Goal: Use online tool/utility: Utilize a website feature to perform a specific function

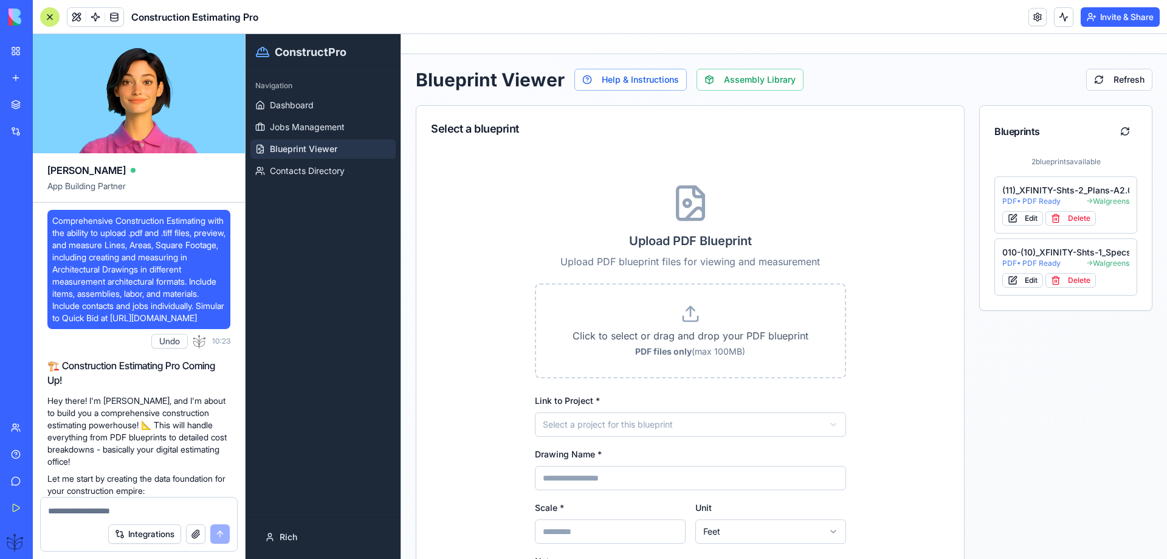
scroll to position [60347, 0]
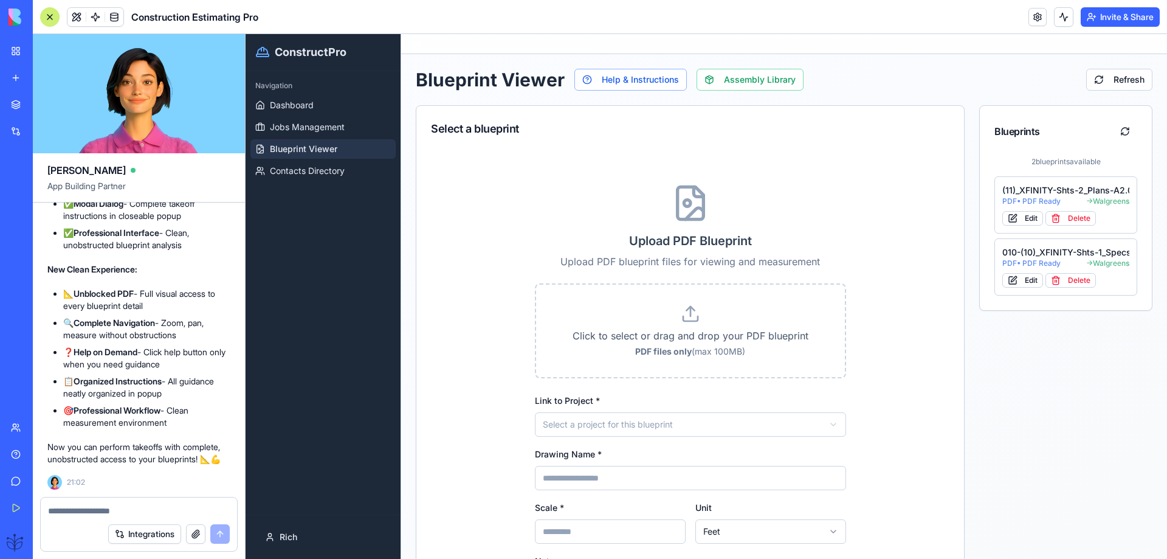
click at [300, 151] on span "Blueprint Viewer" at bounding box center [303, 149] width 67 height 12
click at [1034, 196] on div "(11)_XFINITY-Shts-2_Plans-A2.01_-_Permit" at bounding box center [1066, 190] width 127 height 12
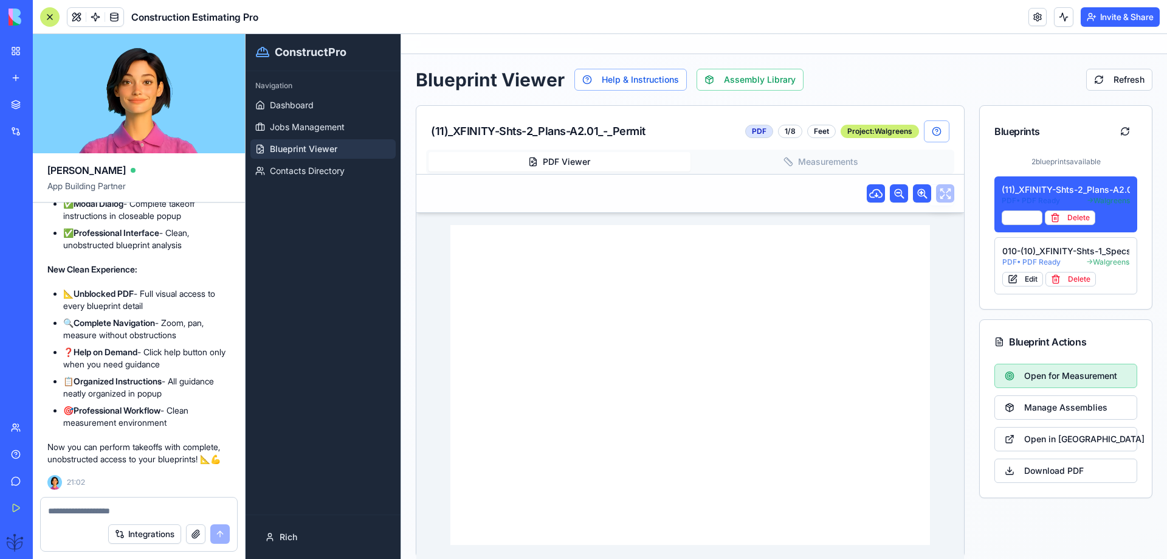
click at [1039, 376] on span "Open for Measurement" at bounding box center [1070, 376] width 93 height 12
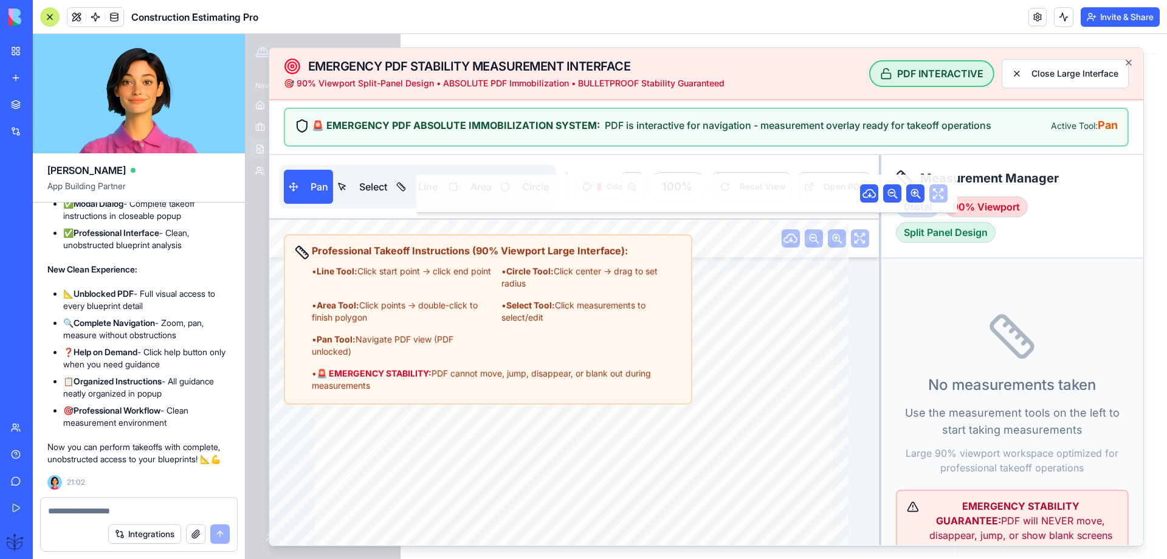
click at [70, 514] on textarea at bounding box center [139, 511] width 182 height 12
click at [418, 360] on div "• Line Tool: Click start point → click end point • Circle Tool: Click center → …" at bounding box center [497, 328] width 370 height 126
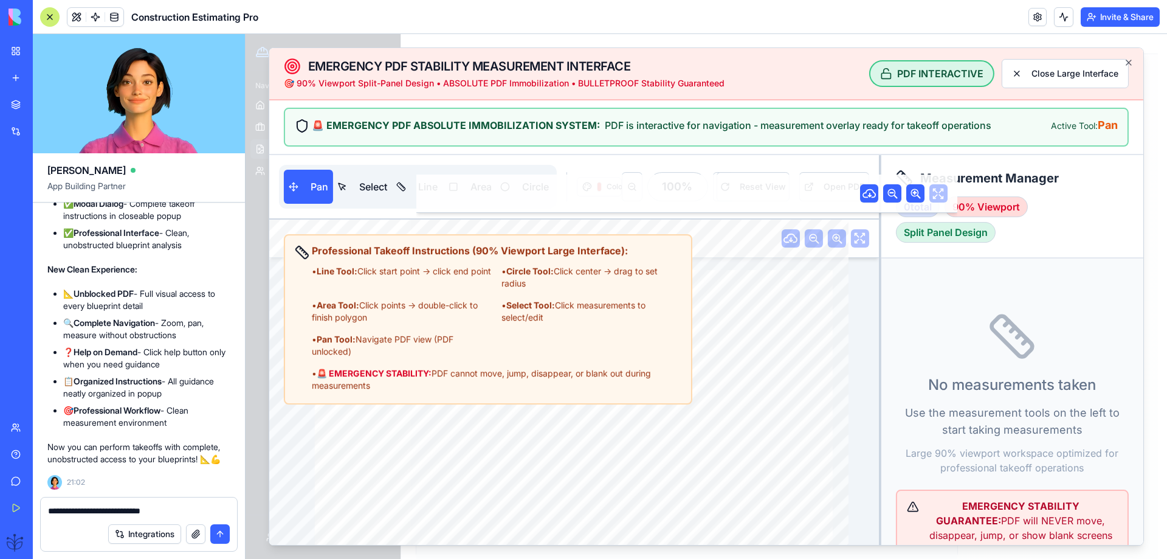
click at [418, 360] on div "• Line Tool: Click start point → click end point • Circle Tool: Click center → …" at bounding box center [497, 328] width 370 height 126
click at [417, 292] on div "• Line Tool: Click start point → click end point • Circle Tool: Click center → …" at bounding box center [497, 328] width 370 height 126
drag, startPoint x: 416, startPoint y: 292, endPoint x: 412, endPoint y: 300, distance: 8.8
click at [416, 293] on div "• Line Tool: Click start point → click end point • Circle Tool: Click center → …" at bounding box center [497, 328] width 370 height 126
click at [165, 508] on textarea "**********" at bounding box center [139, 511] width 182 height 12
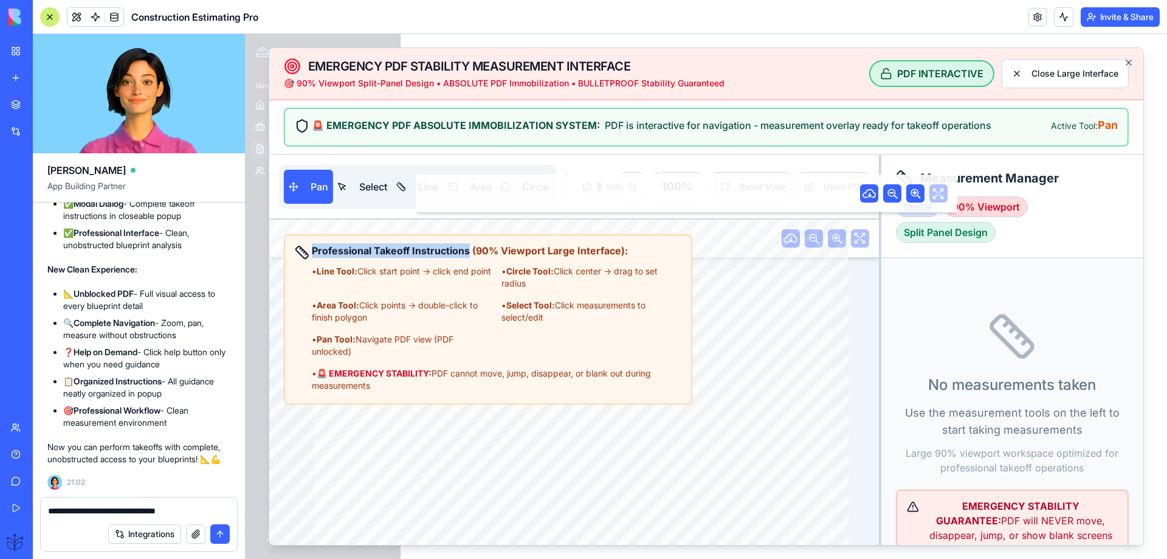
drag, startPoint x: 468, startPoint y: 254, endPoint x: 311, endPoint y: 247, distance: 156.4
click at [312, 247] on strong "Professional Takeoff Instructions (90% Viewport Large Interface):" at bounding box center [470, 250] width 316 height 12
copy strong "Professional Takeoff Instructions"
click at [181, 506] on textarea "**********" at bounding box center [139, 511] width 182 height 12
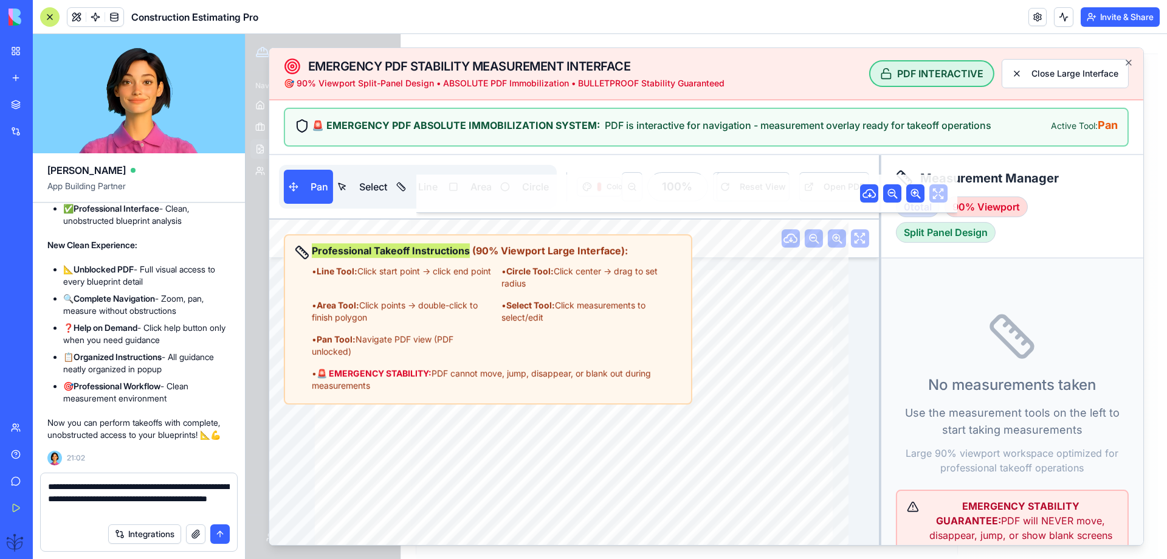
type textarea "**********"
click at [218, 539] on button "submit" at bounding box center [219, 533] width 19 height 19
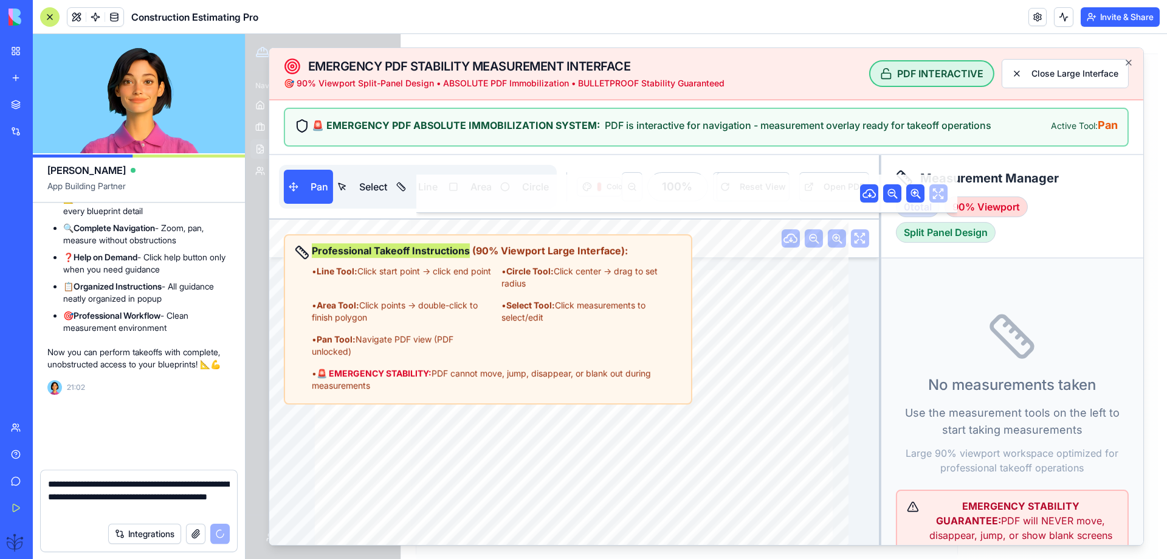
scroll to position [60418, 0]
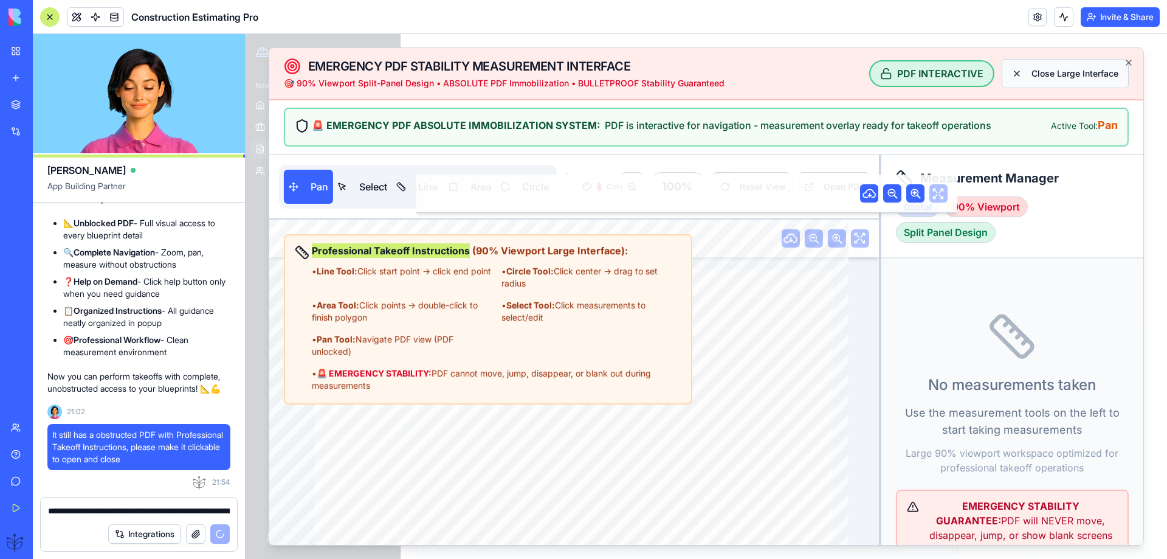
click at [1068, 80] on button "Close Large Interface" at bounding box center [1065, 73] width 127 height 29
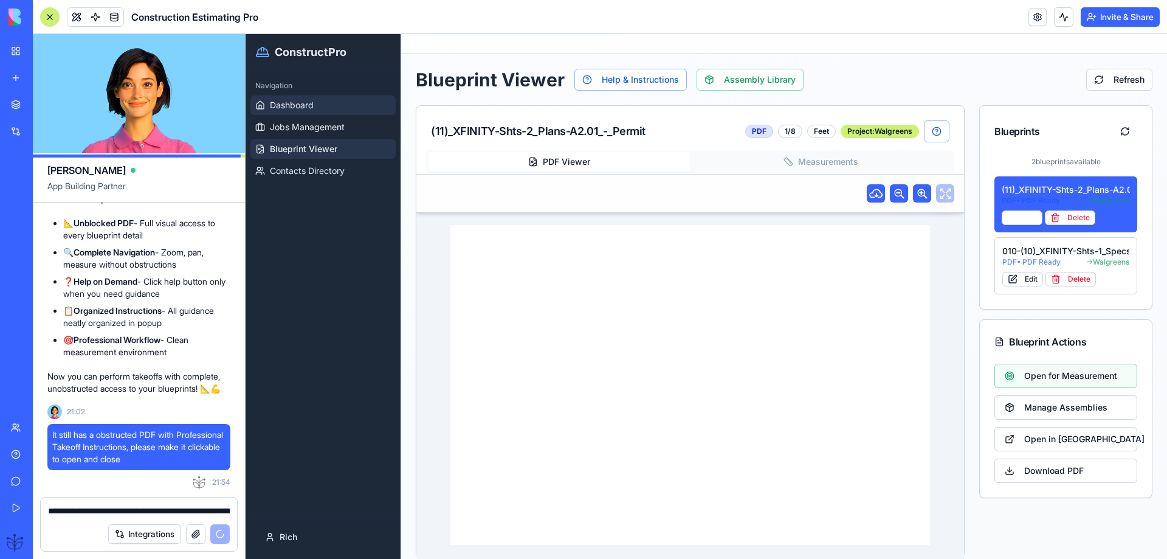
click at [296, 110] on span "Dashboard" at bounding box center [292, 105] width 44 height 12
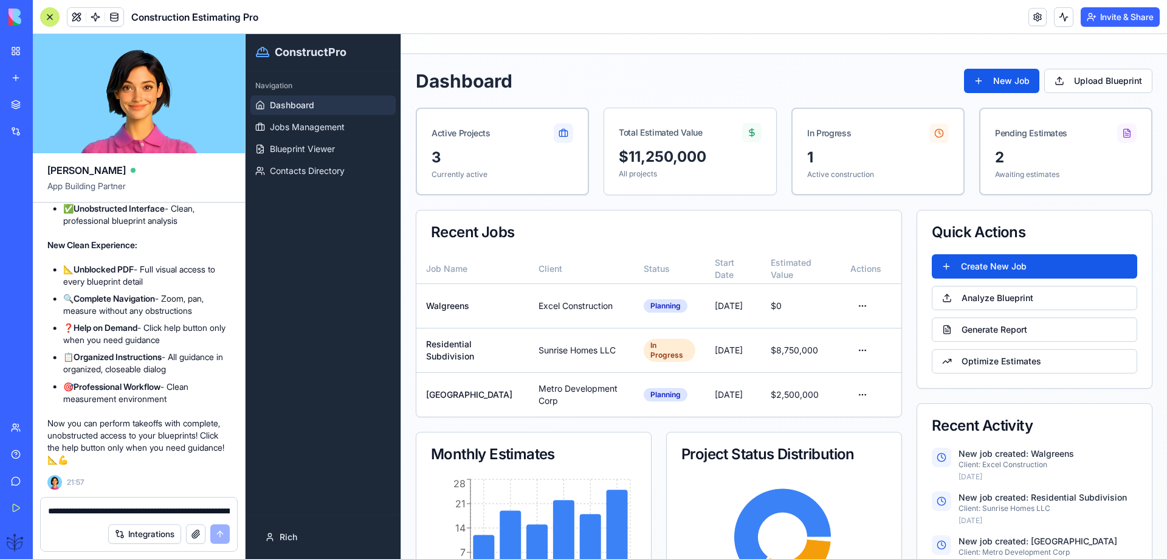
scroll to position [61072, 0]
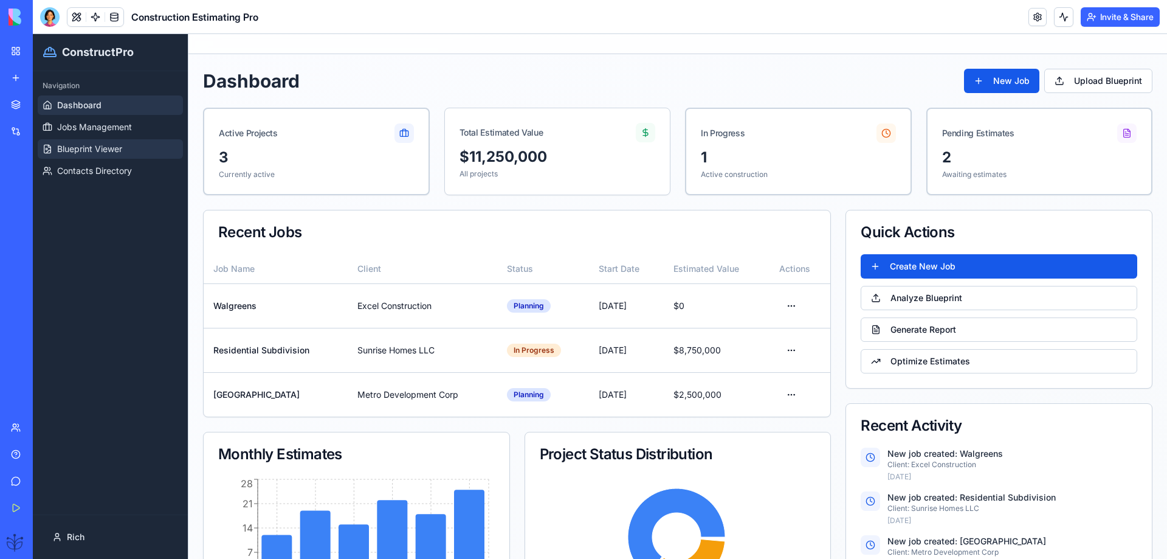
click at [107, 145] on span "Blueprint Viewer" at bounding box center [89, 149] width 65 height 12
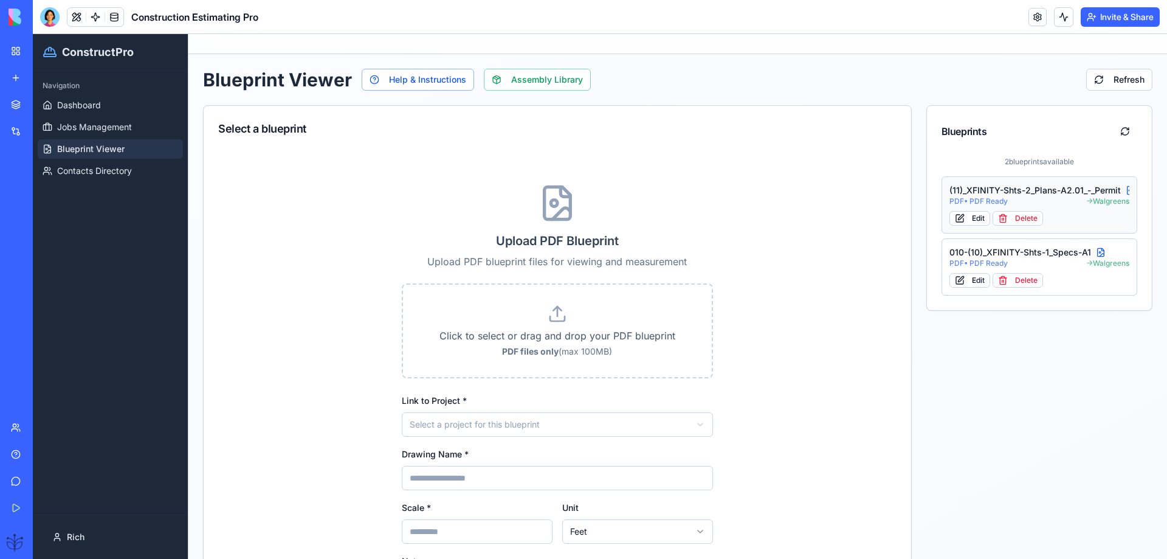
click at [995, 185] on div "(11)_XFINITY-Shts-2_Plans-A2.01_-_Permit" at bounding box center [1040, 190] width 181 height 12
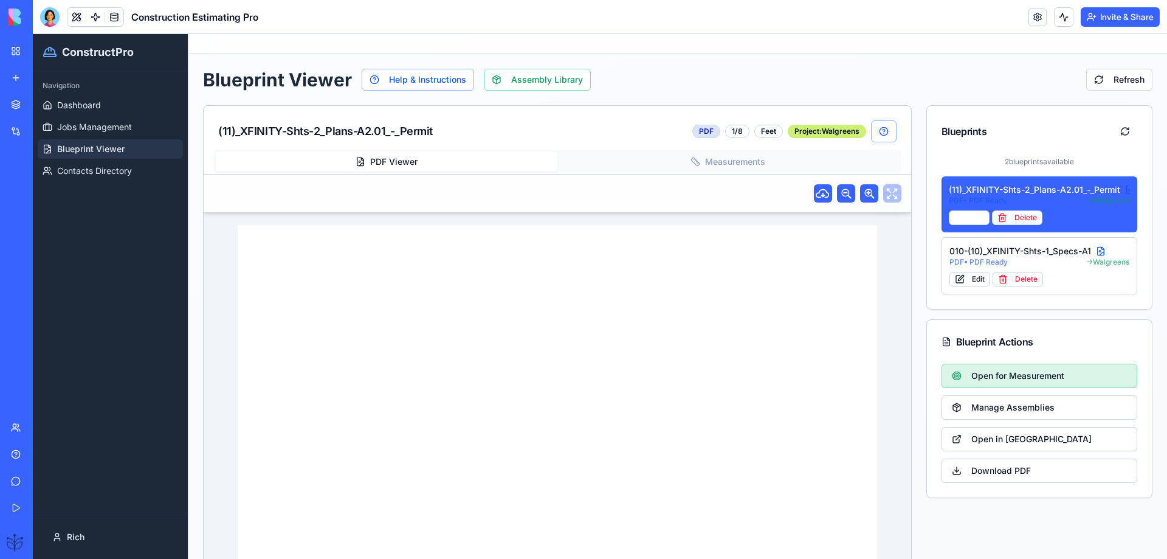
click at [979, 371] on span "Open for Measurement" at bounding box center [1018, 376] width 93 height 12
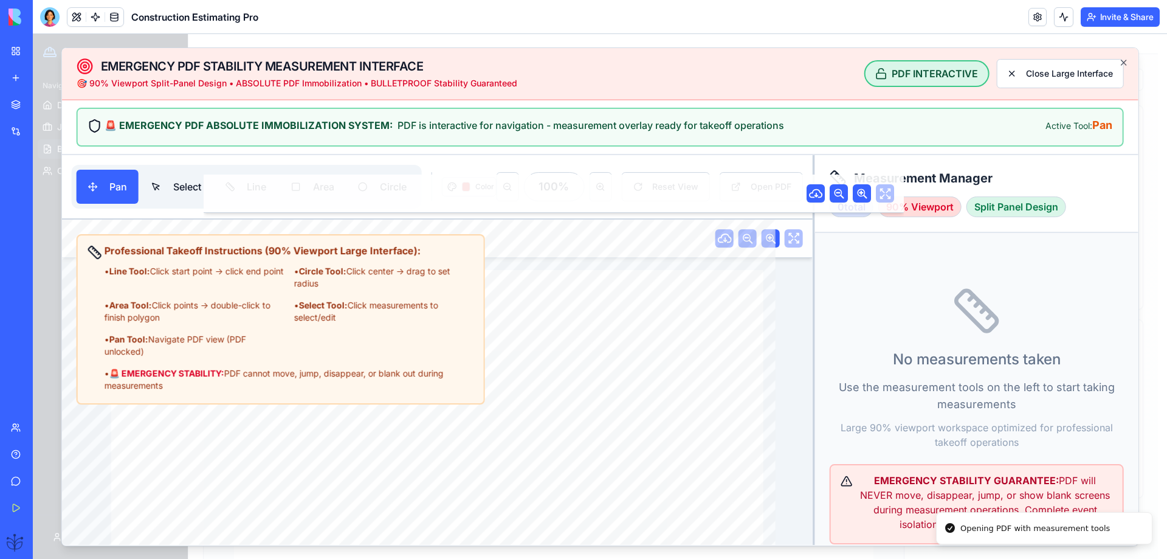
click at [196, 347] on div "• Pan Tool: Navigate PDF view (PDF unlocked)" at bounding box center [195, 345] width 180 height 24
click at [195, 347] on div "• Pan Tool: Navigate PDF view (PDF unlocked)" at bounding box center [195, 345] width 180 height 24
click at [100, 192] on button "Pan" at bounding box center [108, 187] width 62 height 34
click at [170, 275] on div "• Line Tool: Click start point → click end point" at bounding box center [195, 277] width 180 height 24
click at [154, 181] on button "Select" at bounding box center [176, 187] width 71 height 34
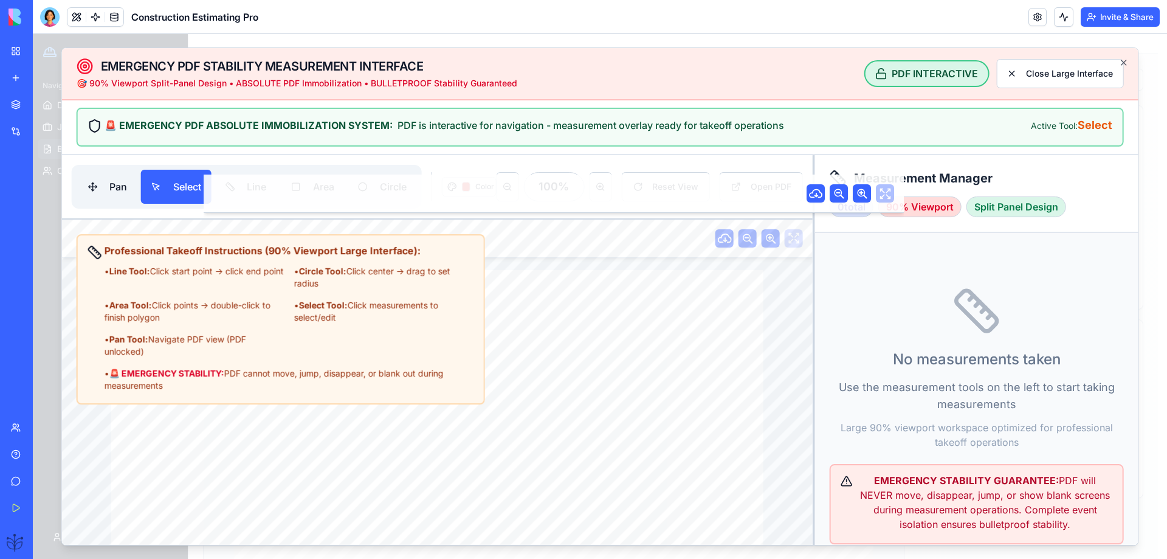
click at [207, 283] on div "• Line Tool: Click start point → click end point" at bounding box center [195, 277] width 180 height 24
click at [317, 188] on button "Area" at bounding box center [312, 187] width 65 height 34
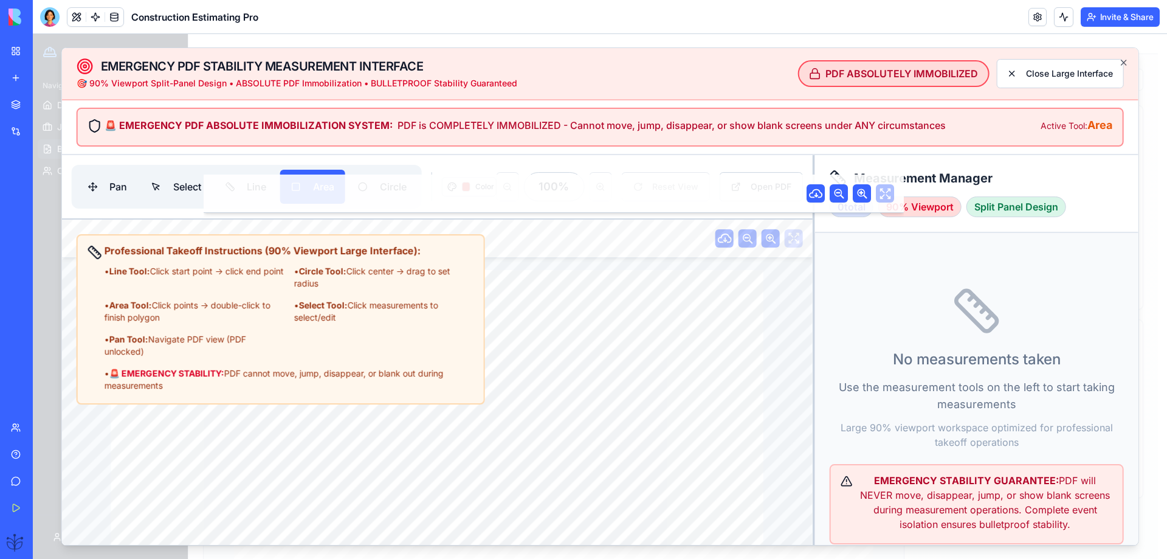
click at [1018, 203] on div "Split Panel Design" at bounding box center [1017, 206] width 100 height 21
click at [922, 210] on div "90% Viewport" at bounding box center [920, 206] width 83 height 21
click at [166, 186] on button "Select" at bounding box center [176, 187] width 71 height 34
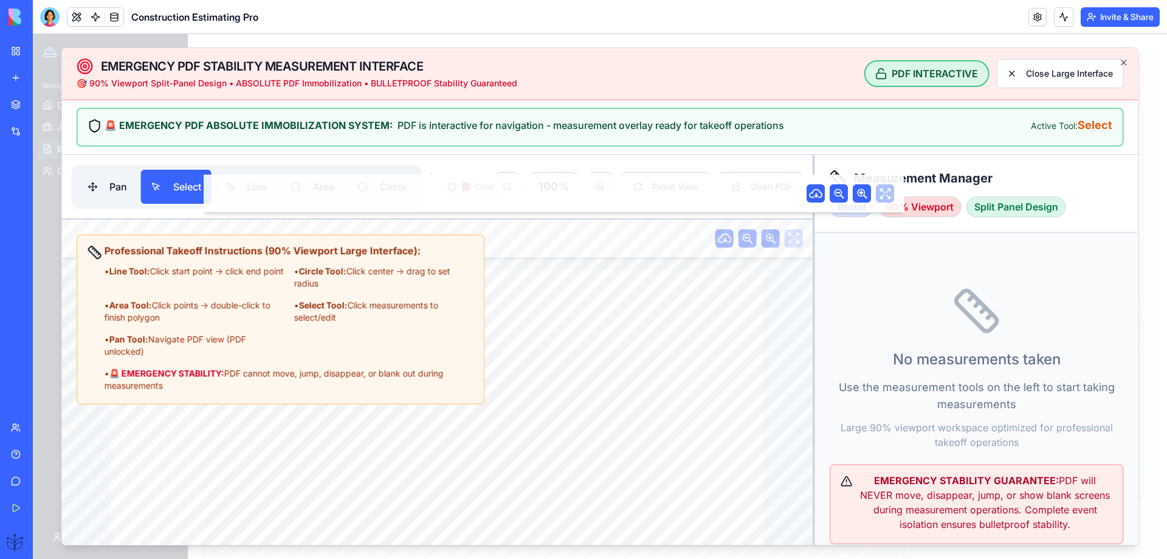
click at [183, 280] on div "• Line Tool: Click start point → click end point" at bounding box center [195, 277] width 180 height 24
click at [185, 278] on div "• Line Tool: Click start point → click end point" at bounding box center [195, 277] width 180 height 24
drag, startPoint x: 1120, startPoint y: 75, endPoint x: 1006, endPoint y: 69, distance: 115.1
click at [1006, 69] on button "Close Large Interface" at bounding box center [1059, 73] width 127 height 29
